Goal: Information Seeking & Learning: Check status

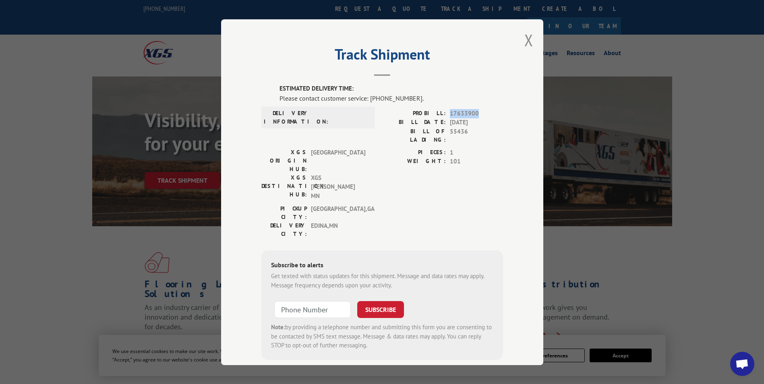
drag, startPoint x: 447, startPoint y: 114, endPoint x: 477, endPoint y: 111, distance: 30.0
click at [477, 111] on span "17633900" at bounding box center [476, 113] width 53 height 9
drag, startPoint x: 477, startPoint y: 111, endPoint x: 467, endPoint y: 111, distance: 10.1
copy span "17633900"
click at [526, 41] on button "Close modal" at bounding box center [528, 39] width 9 height 21
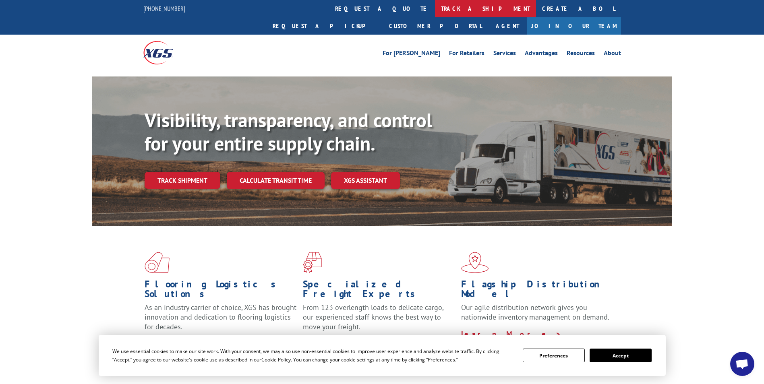
click at [435, 4] on link "track a shipment" at bounding box center [485, 8] width 101 height 17
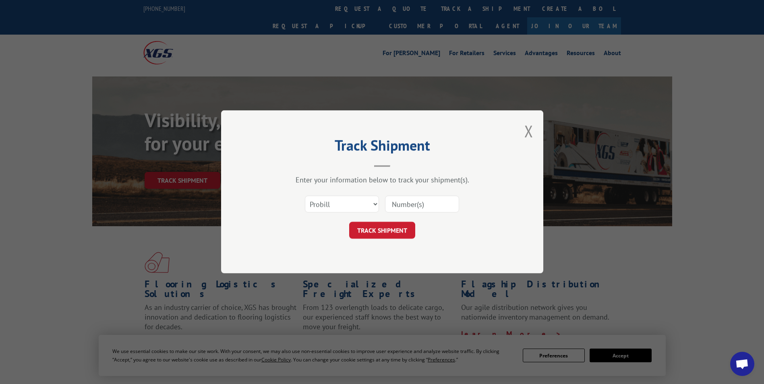
paste input "17633900"
type input "17633900"
click at [388, 231] on button "TRACK SHIPMENT" at bounding box center [382, 230] width 66 height 17
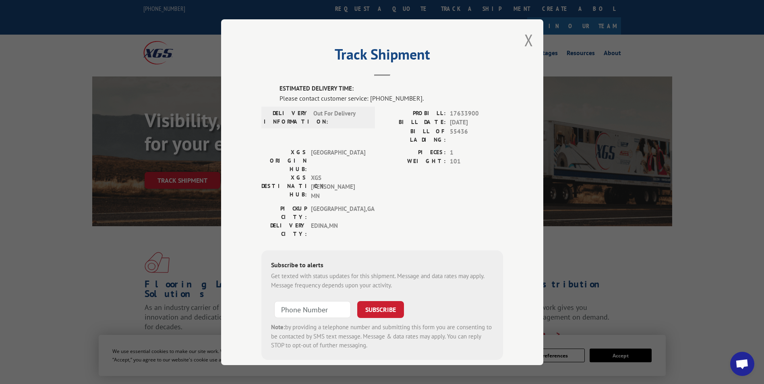
click at [530, 39] on div "Track Shipment ESTIMATED DELIVERY TIME: Please contact customer service: [PHONE…" at bounding box center [382, 192] width 322 height 346
click at [525, 39] on button "Close modal" at bounding box center [528, 39] width 9 height 21
